Goal: Task Accomplishment & Management: Use online tool/utility

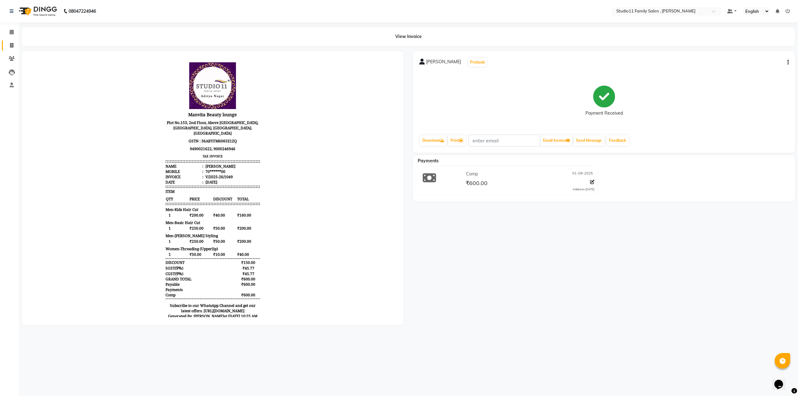
click at [12, 41] on link "Invoice" at bounding box center [9, 46] width 15 height 10
select select "7303"
select select "service"
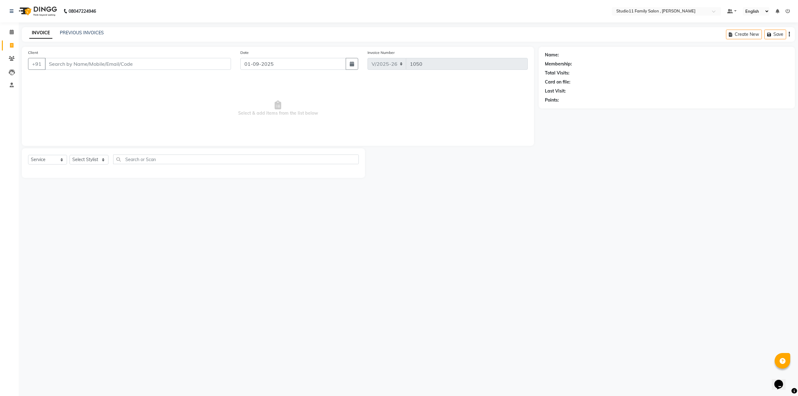
click at [786, 10] on icon at bounding box center [787, 11] width 4 height 4
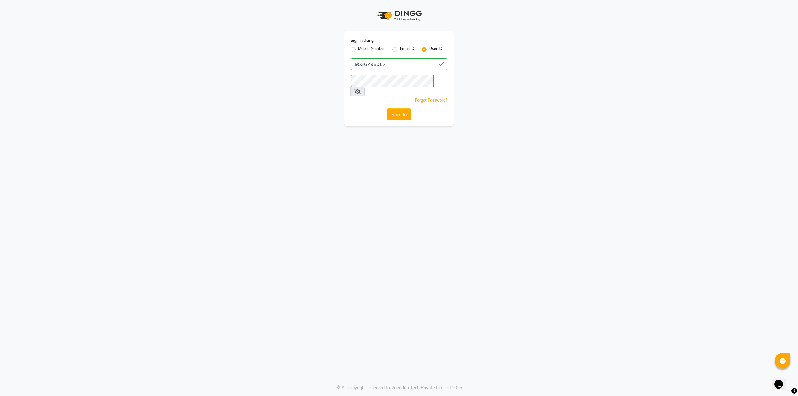
click at [358, 50] on label "Mobile Number" at bounding box center [371, 49] width 27 height 7
click at [358, 50] on input "Mobile Number" at bounding box center [360, 48] width 4 height 4
radio input "true"
radio input "false"
click at [412, 65] on input "Username" at bounding box center [409, 64] width 76 height 12
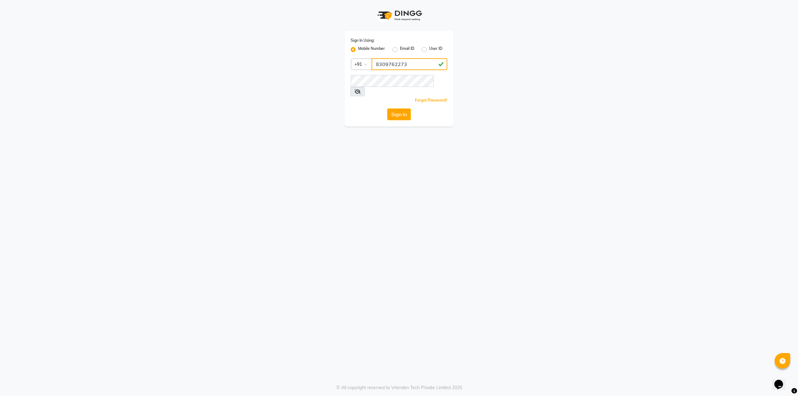
type input "8309762273"
drag, startPoint x: 308, startPoint y: 149, endPoint x: 330, endPoint y: 138, distance: 25.4
click at [308, 149] on div "Sign In Using: Mobile Number Email ID User ID Country Code × [PHONE_NUMBER] Rem…" at bounding box center [399, 198] width 798 height 396
click at [403, 108] on button "Sign In" at bounding box center [399, 114] width 24 height 12
